Goal: Transaction & Acquisition: Obtain resource

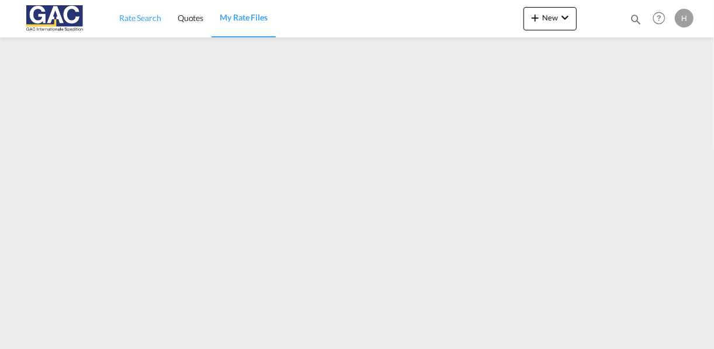
click at [141, 24] on link "Rate Search" at bounding box center [140, 18] width 58 height 38
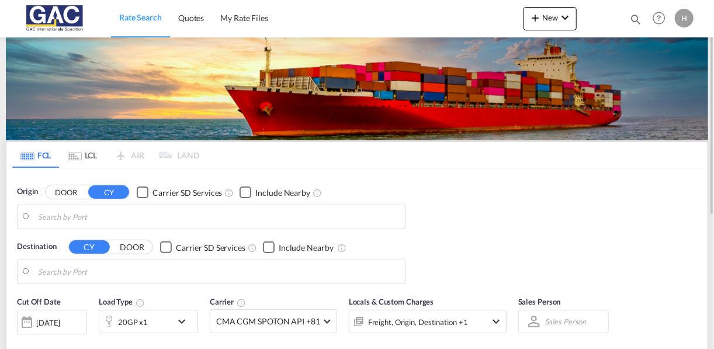
type input "[GEOGRAPHIC_DATA], DEBRV"
type input "[GEOGRAPHIC_DATA], [GEOGRAPHIC_DATA], USSEA"
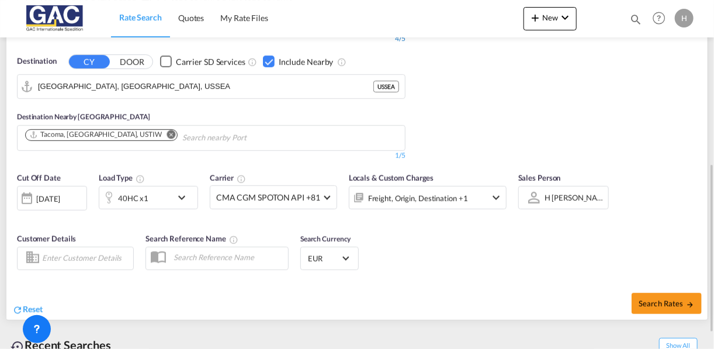
scroll to position [286, 0]
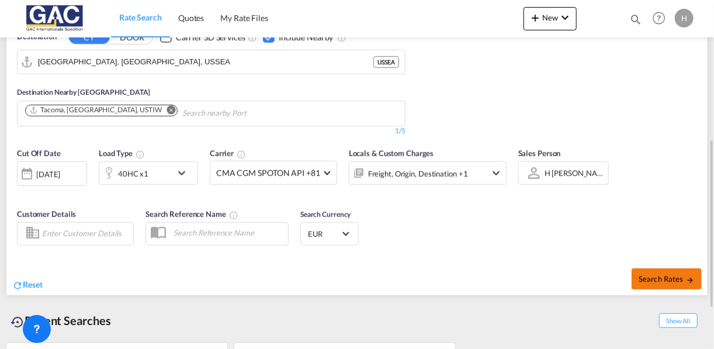
click at [651, 279] on span "Search Rates" at bounding box center [666, 278] width 56 height 9
type input "DEBRV to USSEA / [DATE]"
